Goal: Find specific page/section: Find specific page/section

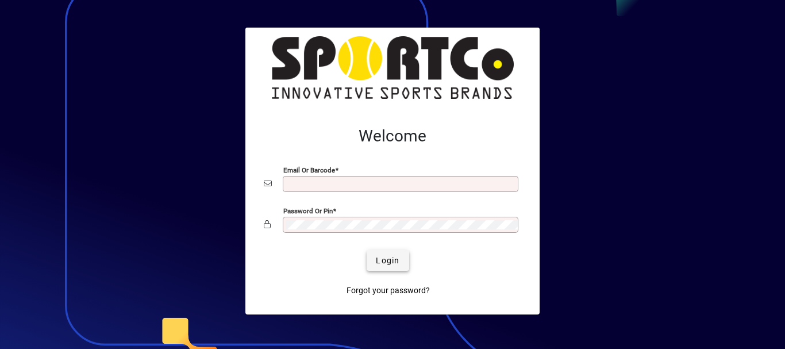
type input "**********"
click at [383, 262] on span "Login" at bounding box center [388, 260] width 24 height 12
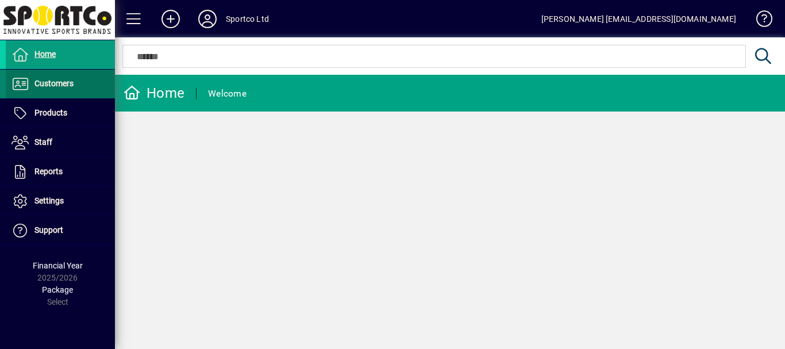
click at [61, 84] on span "Customers" at bounding box center [53, 83] width 39 height 9
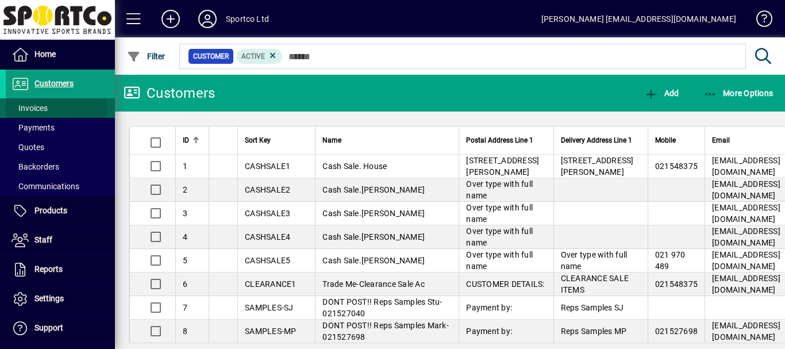
click at [40, 106] on span "Invoices" at bounding box center [29, 107] width 36 height 9
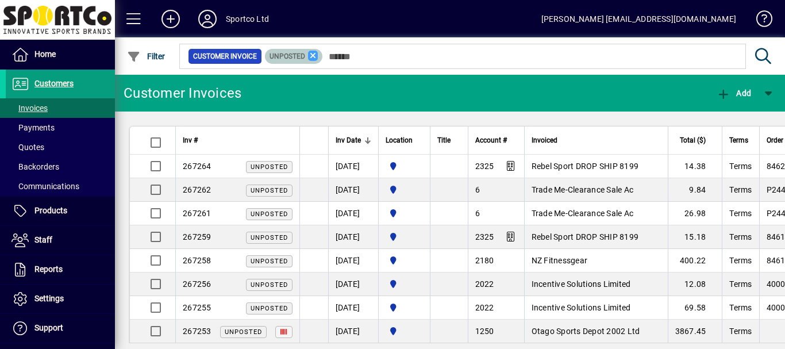
click at [312, 53] on icon at bounding box center [313, 56] width 10 height 10
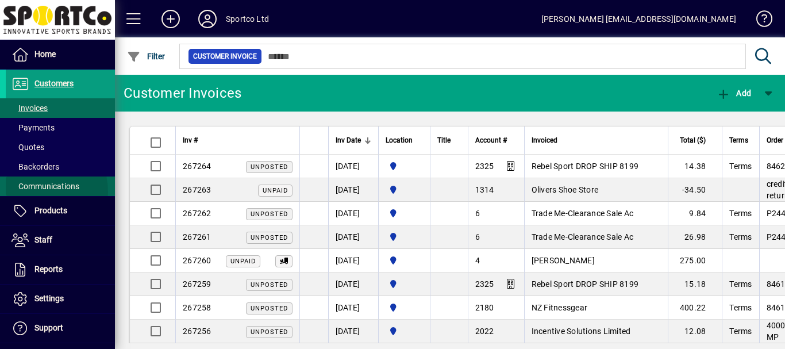
click at [24, 193] on link "Communications" at bounding box center [60, 186] width 109 height 20
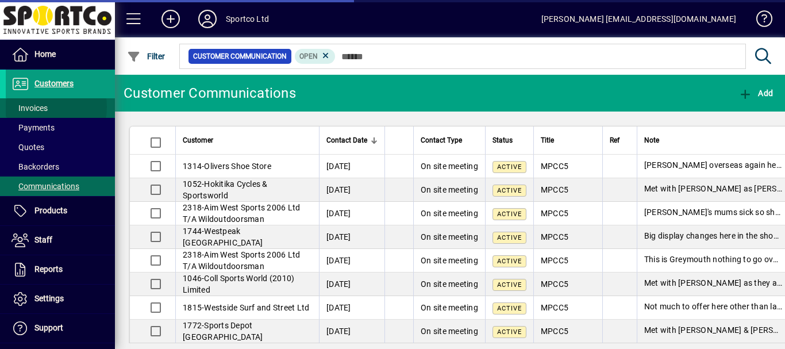
click at [37, 107] on span "Invoices" at bounding box center [29, 107] width 36 height 9
